Goal: Task Accomplishment & Management: Manage account settings

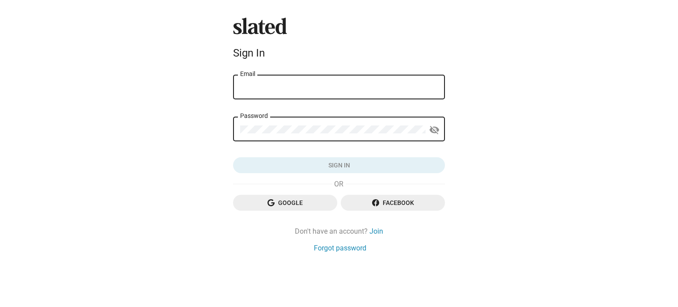
click at [341, 89] on input "Email" at bounding box center [339, 87] width 198 height 8
type input "[EMAIL_ADDRESS][DOMAIN_NAME]"
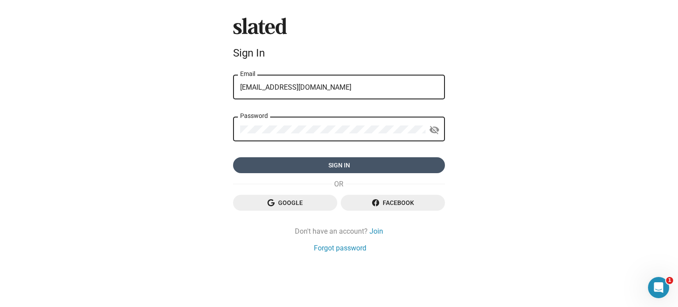
click at [324, 168] on span "Sign in" at bounding box center [339, 165] width 198 height 16
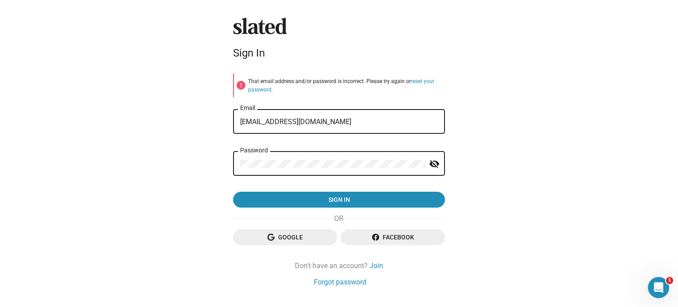
click at [431, 163] on mat-icon "visibility_off" at bounding box center [434, 164] width 11 height 14
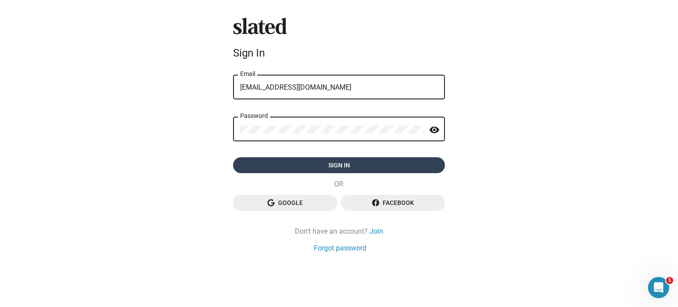
click at [302, 166] on span "Sign in" at bounding box center [339, 165] width 198 height 16
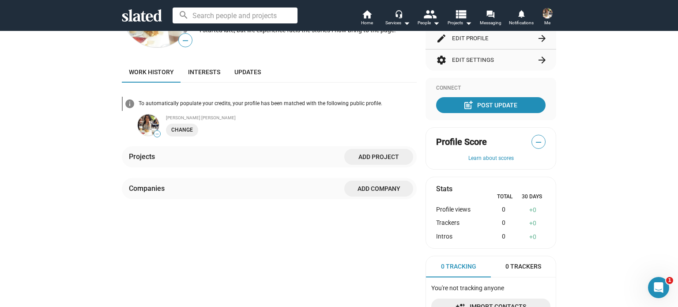
scroll to position [132, 0]
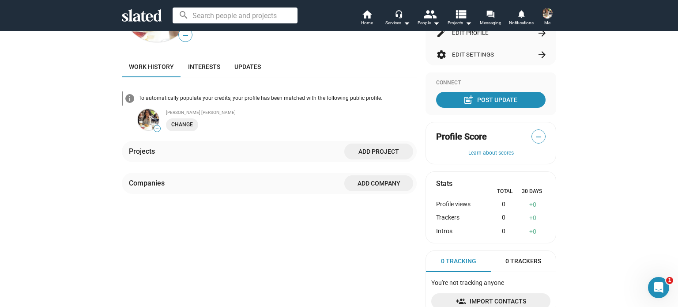
click at [383, 188] on span "Add Company" at bounding box center [378, 183] width 55 height 16
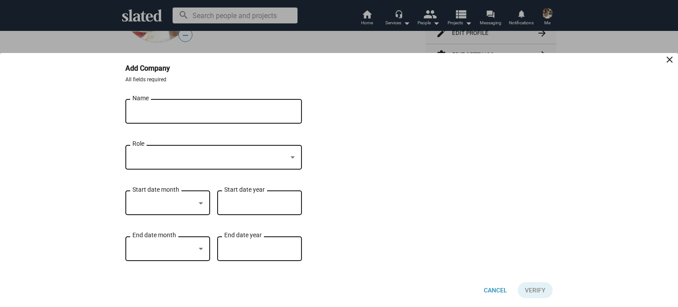
click at [165, 110] on input "Name" at bounding box center [207, 112] width 150 height 8
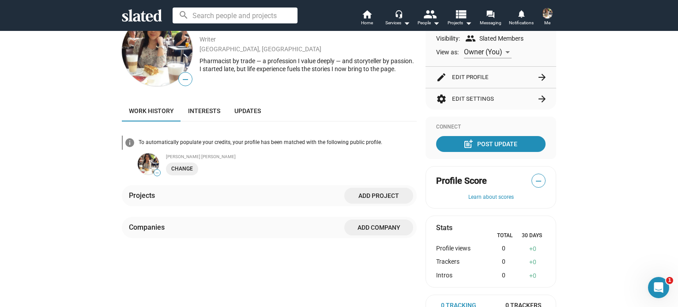
click at [471, 75] on button "edit Edit Profile arrow_forward" at bounding box center [490, 77] width 109 height 21
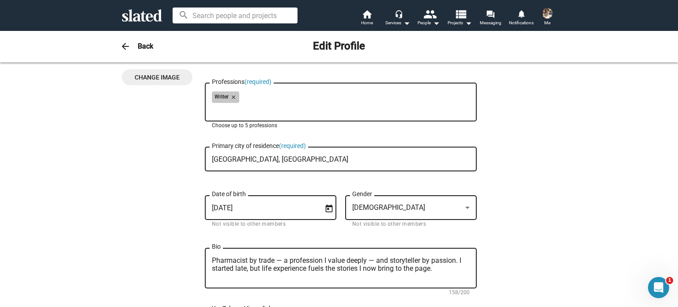
click at [281, 99] on div "Writer close" at bounding box center [341, 98] width 258 height 14
click at [219, 117] on div "Writer close Professions (required)" at bounding box center [341, 101] width 258 height 40
click at [259, 95] on div "Writer close" at bounding box center [341, 98] width 258 height 14
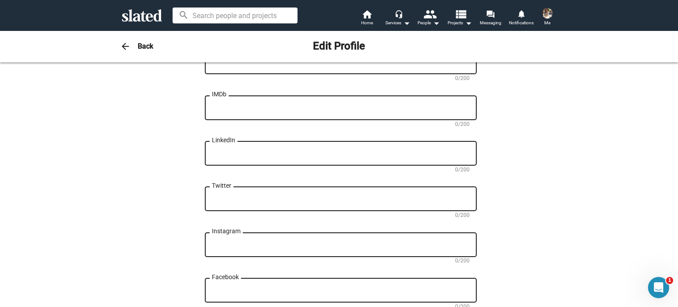
scroll to position [353, 0]
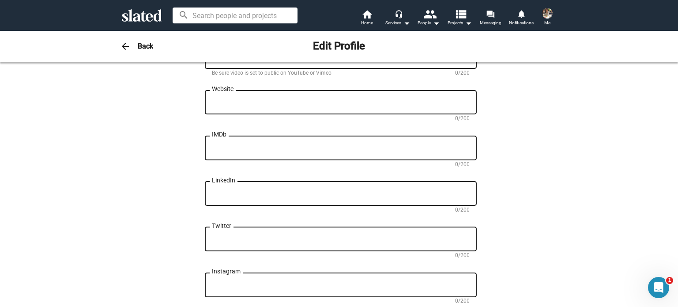
click at [229, 146] on div "IMDb" at bounding box center [341, 147] width 258 height 26
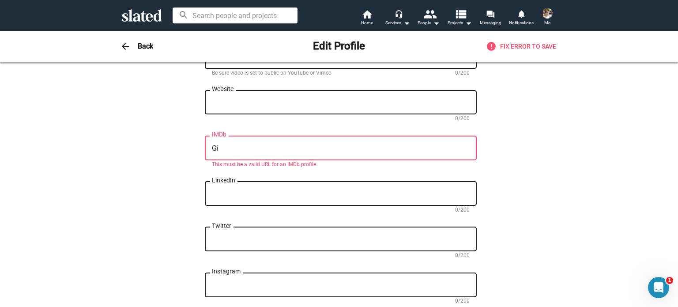
type textarea "G"
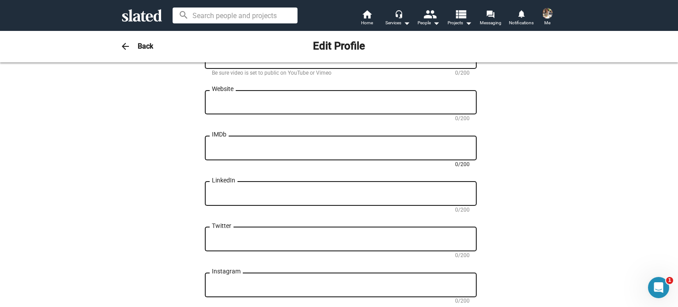
click at [244, 149] on textarea "IMDb" at bounding box center [341, 148] width 258 height 8
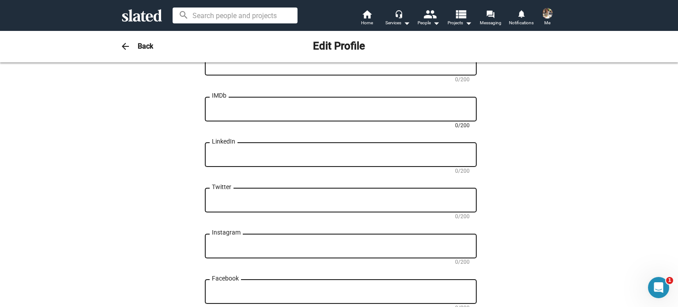
scroll to position [397, 0]
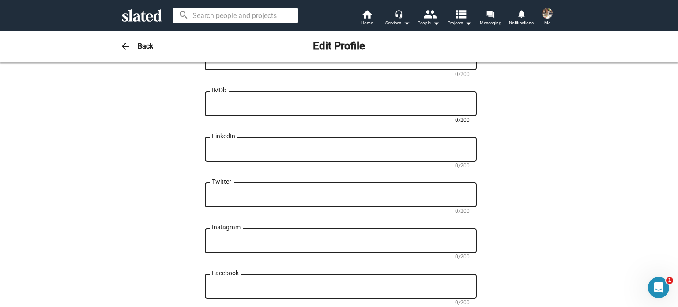
click at [291, 154] on textarea "LinkedIn" at bounding box center [341, 150] width 258 height 8
type textarea "G"
paste textarea "https://www.linkedin.com/in/gillian-yong-12a535345/"
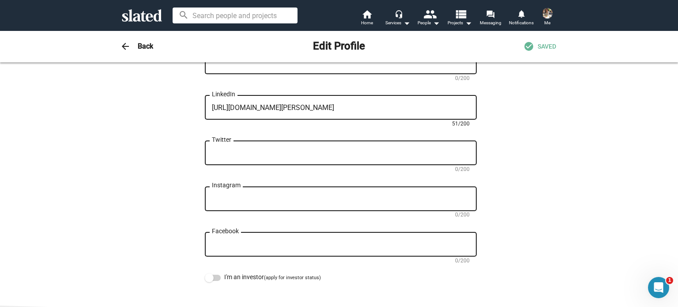
scroll to position [441, 0]
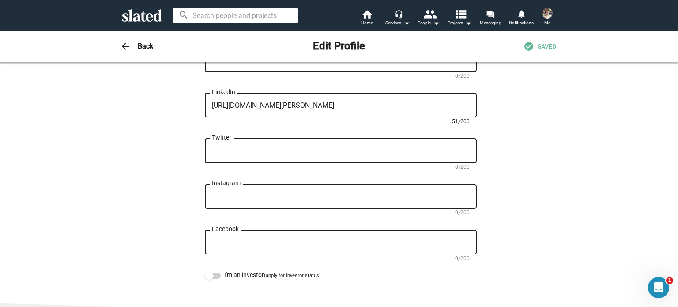
type textarea "https://www.linkedin.com/in/gillian-yong-12a535345/"
click at [222, 200] on textarea "Instagram" at bounding box center [341, 197] width 258 height 8
paste textarea "https://www.instagram.com/gillian.yong/"
click at [320, 197] on textarea "https://www.instagram.com/gillian.yong/" at bounding box center [341, 197] width 258 height 8
type textarea "https://www.instagram.com/gilyong3791/"
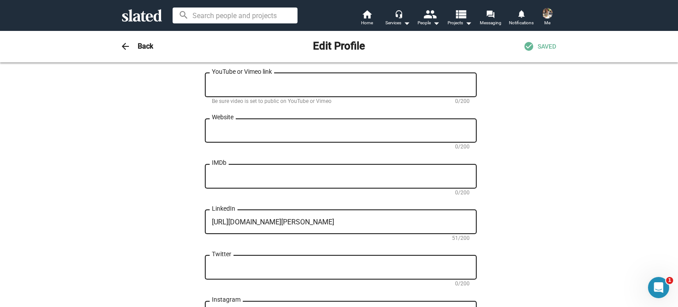
scroll to position [309, 0]
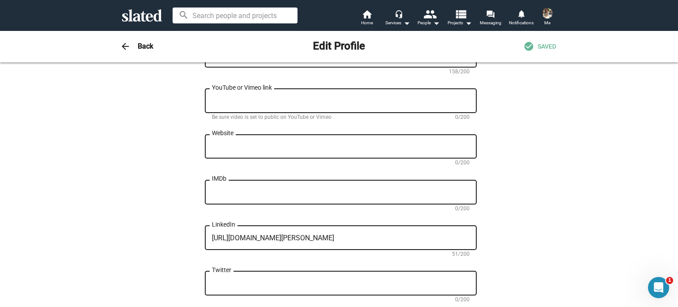
click at [241, 196] on textarea "IMDb" at bounding box center [341, 192] width 258 height 8
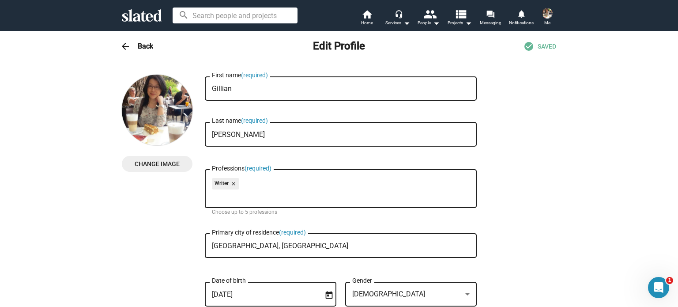
scroll to position [0, 0]
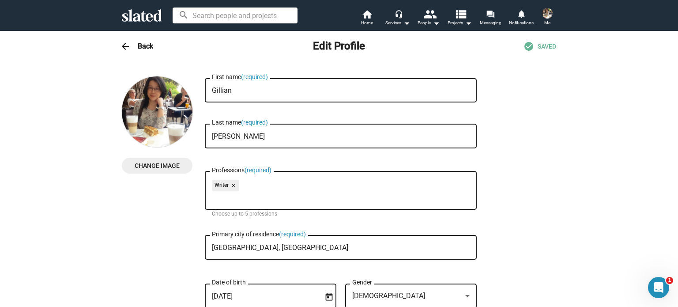
click at [547, 14] on img at bounding box center [547, 13] width 11 height 11
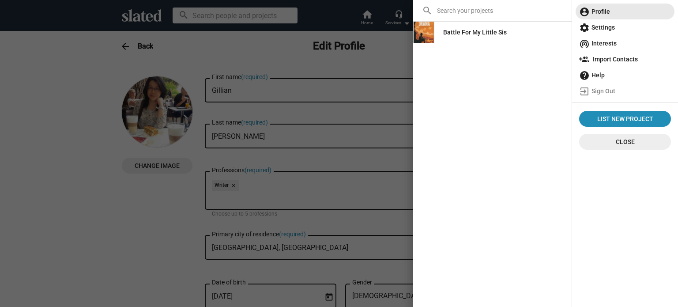
click at [610, 7] on span "account_circle Profile" at bounding box center [625, 12] width 92 height 16
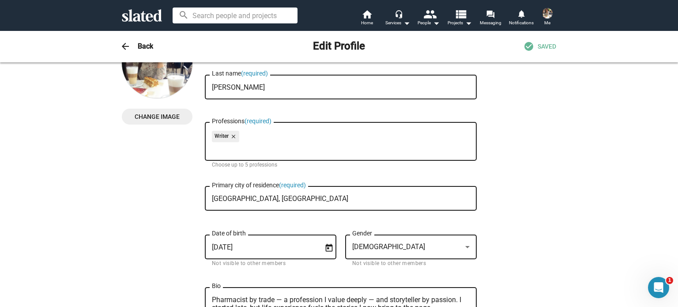
scroll to position [44, 0]
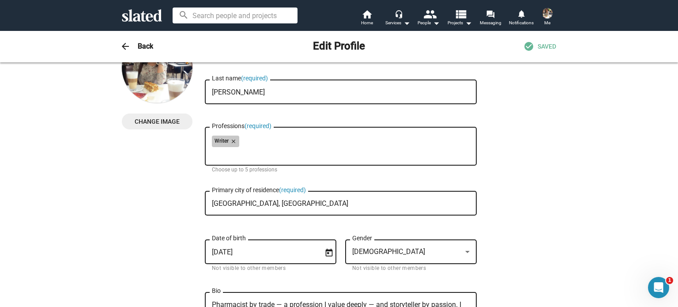
click at [270, 141] on div "Writer close" at bounding box center [341, 143] width 258 height 14
click at [229, 159] on div "Writer close Professions (required)" at bounding box center [341, 145] width 258 height 40
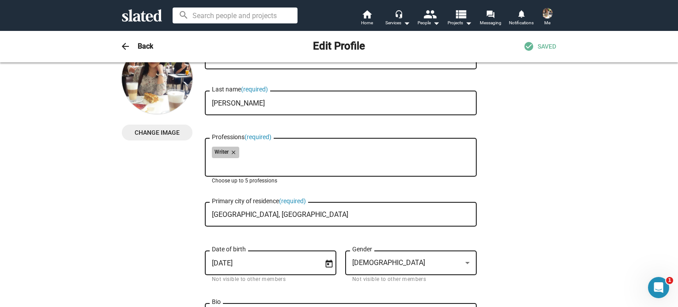
scroll to position [0, 0]
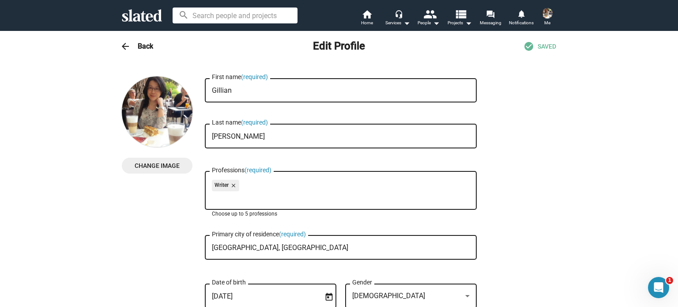
click at [544, 11] on img at bounding box center [547, 13] width 11 height 11
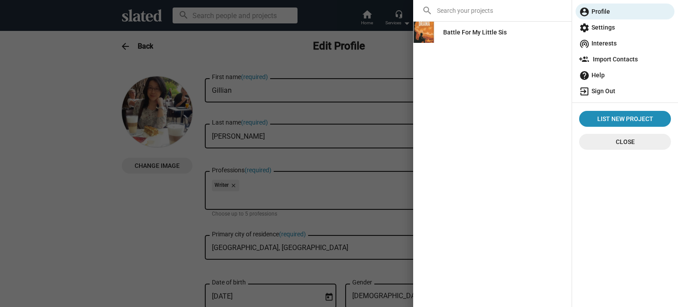
click at [604, 92] on span "exit_to_app Sign Out" at bounding box center [625, 91] width 92 height 16
